Goal: Obtain resource: Obtain resource

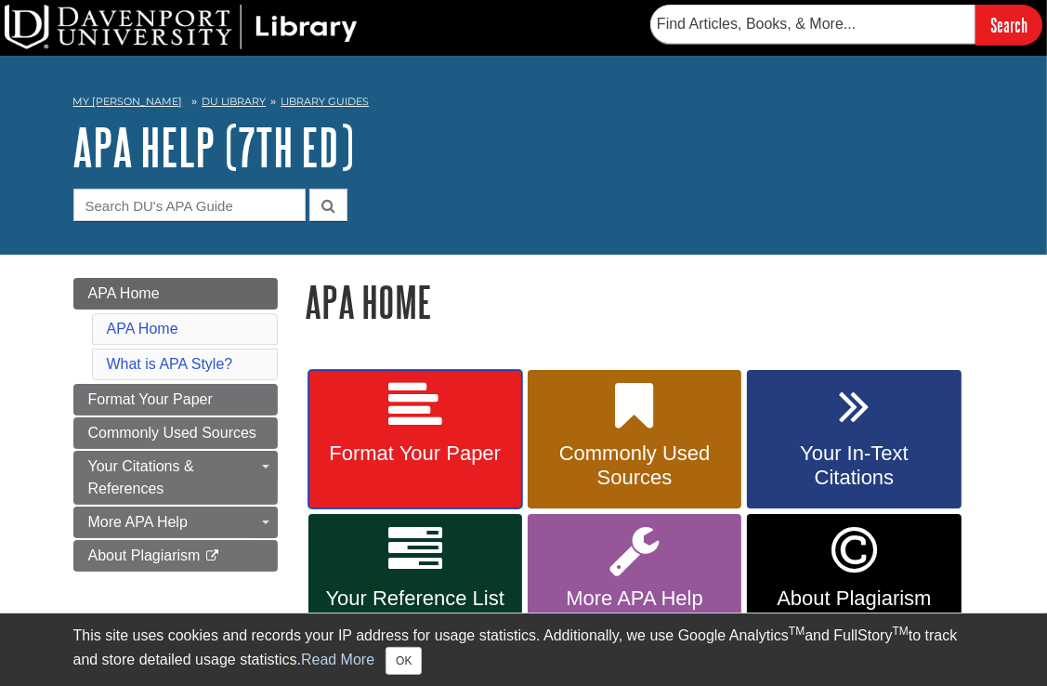
click at [411, 399] on icon at bounding box center [415, 406] width 54 height 54
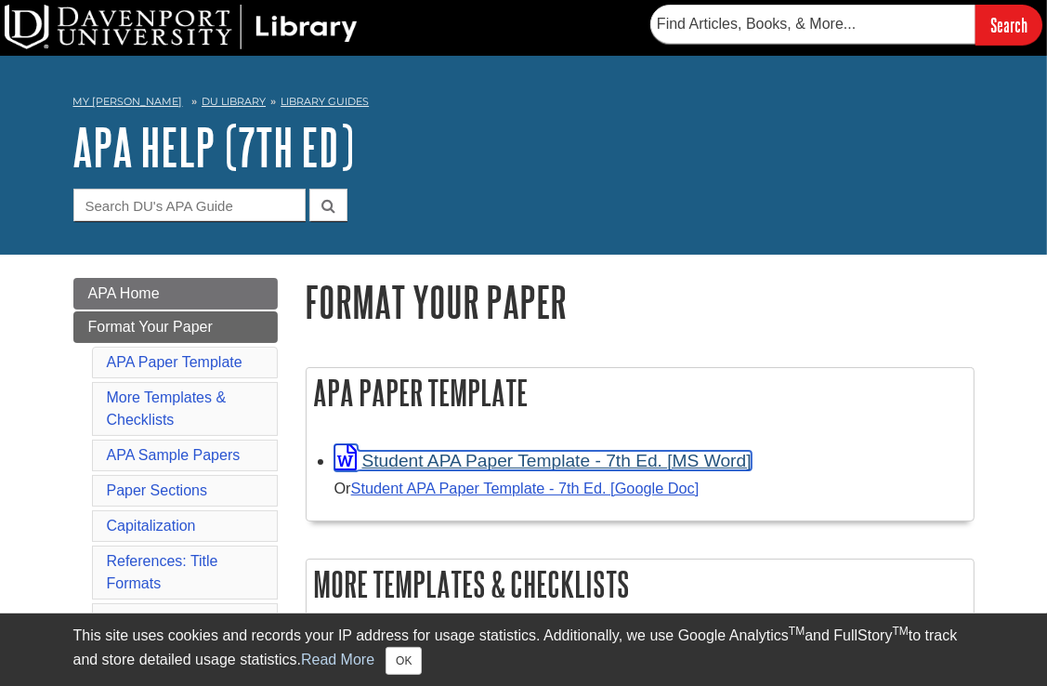
click at [426, 466] on link "Student APA Paper Template - 7th Ed. [MS Word]" at bounding box center [542, 461] width 417 height 20
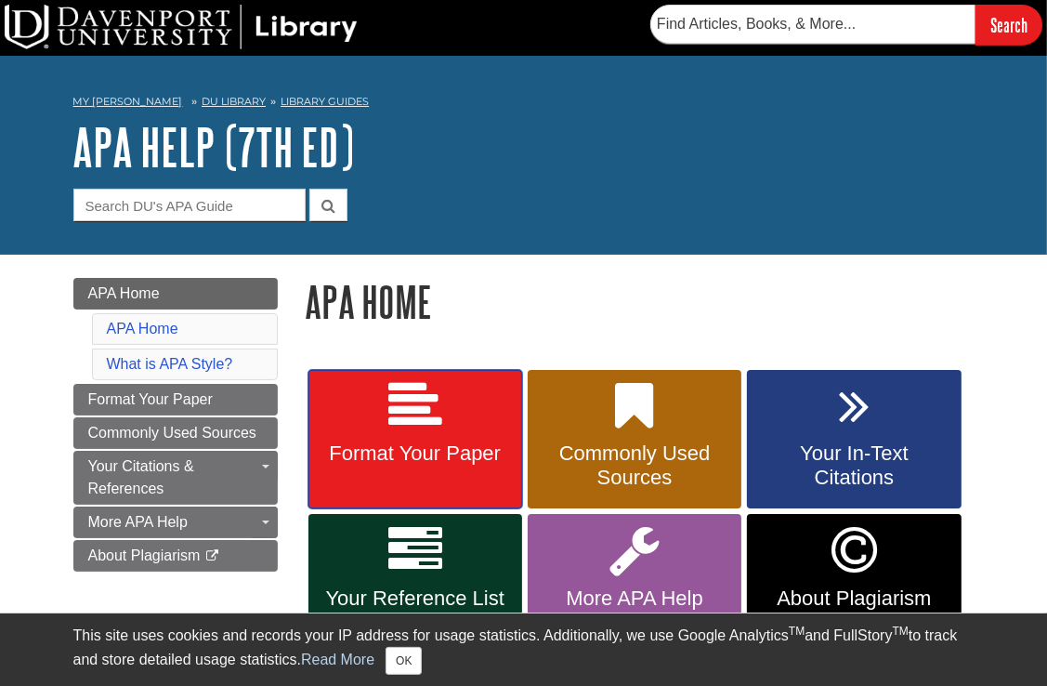
click at [457, 447] on span "Format Your Paper" at bounding box center [415, 453] width 186 height 24
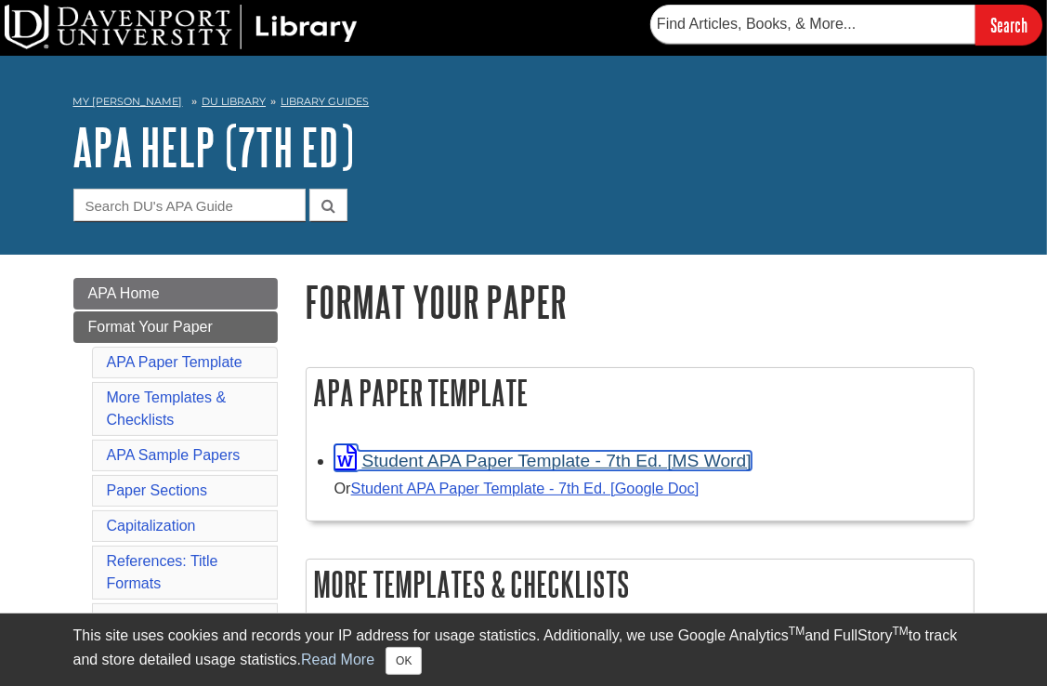
click at [458, 455] on link "Student APA Paper Template - 7th Ed. [MS Word]" at bounding box center [542, 461] width 417 height 20
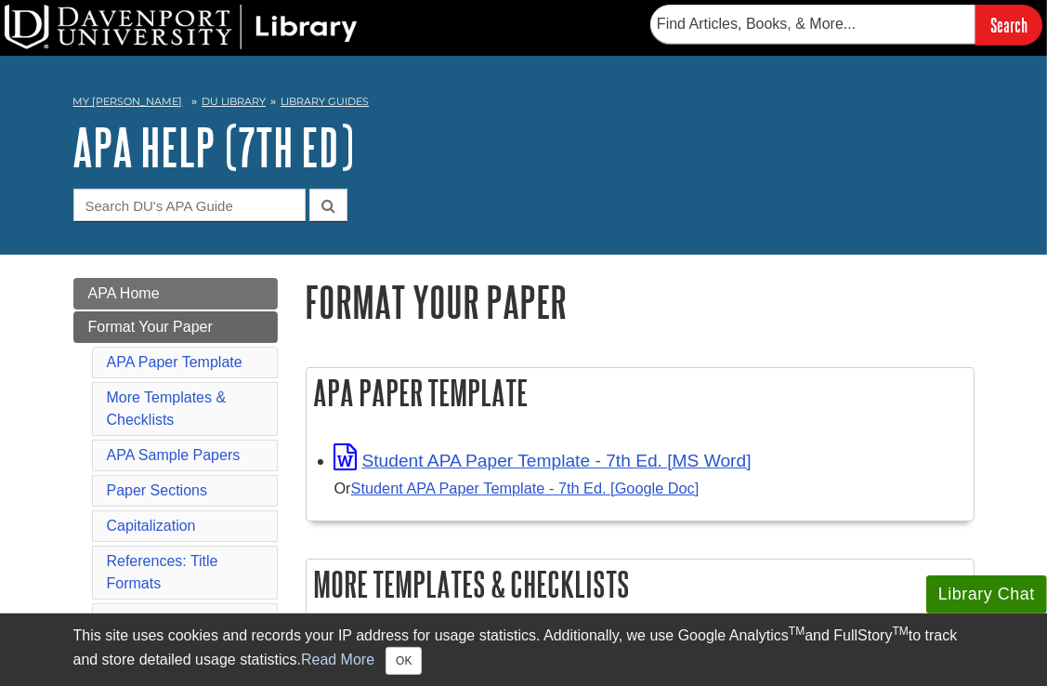
click at [875, 278] on h1 "Format Your Paper" at bounding box center [640, 301] width 669 height 47
